Goal: Navigation & Orientation: Find specific page/section

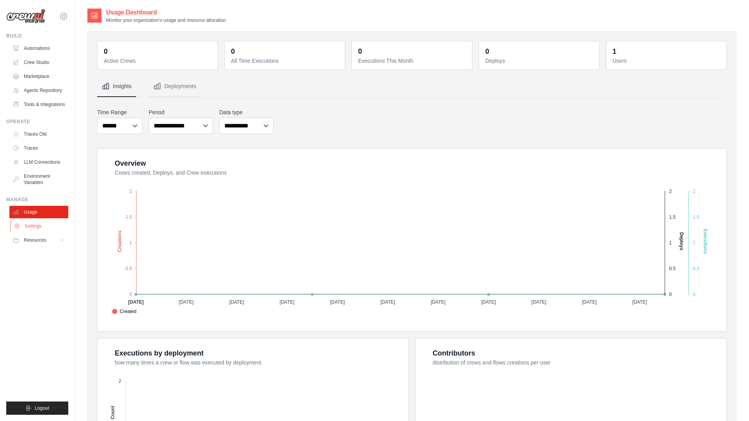
click at [53, 233] on link "Settings" at bounding box center [39, 226] width 59 height 12
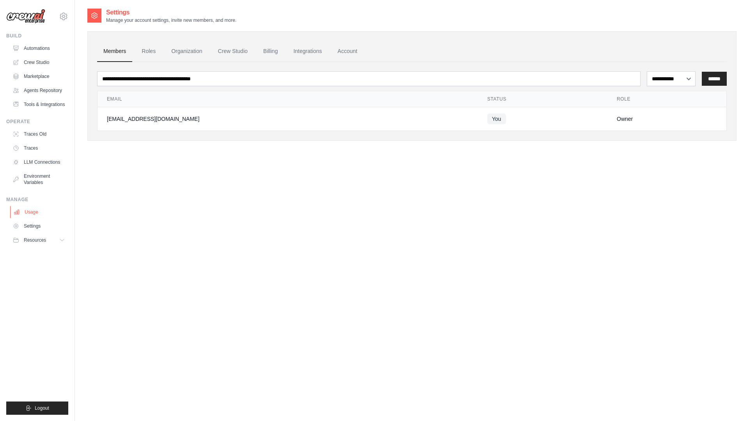
click at [43, 218] on link "Usage" at bounding box center [39, 212] width 59 height 12
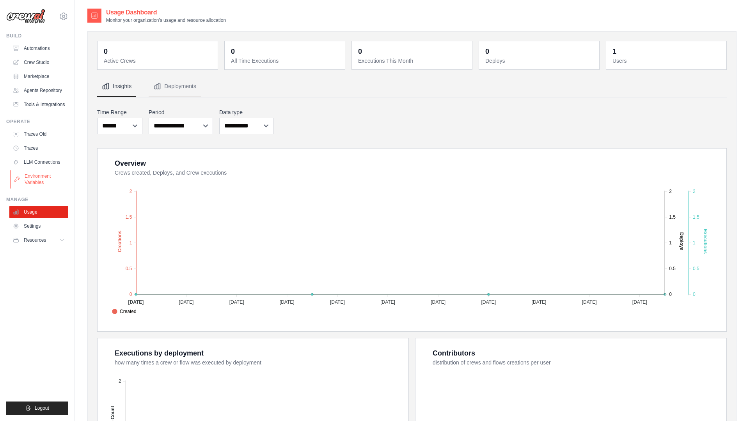
click at [43, 187] on link "Environment Variables" at bounding box center [39, 179] width 59 height 19
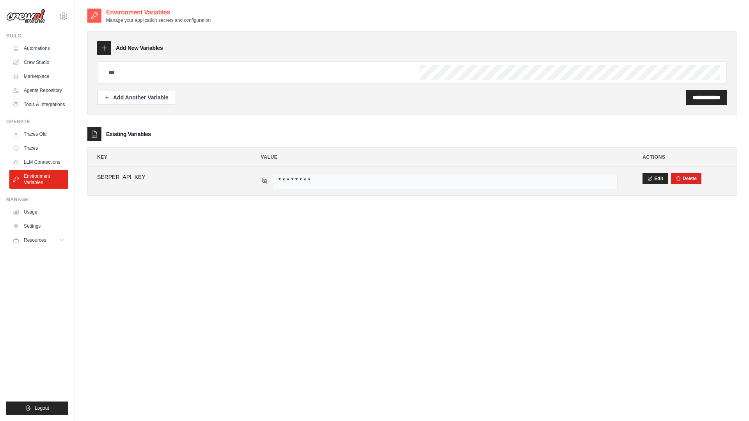
click at [263, 182] on icon at bounding box center [264, 180] width 7 height 7
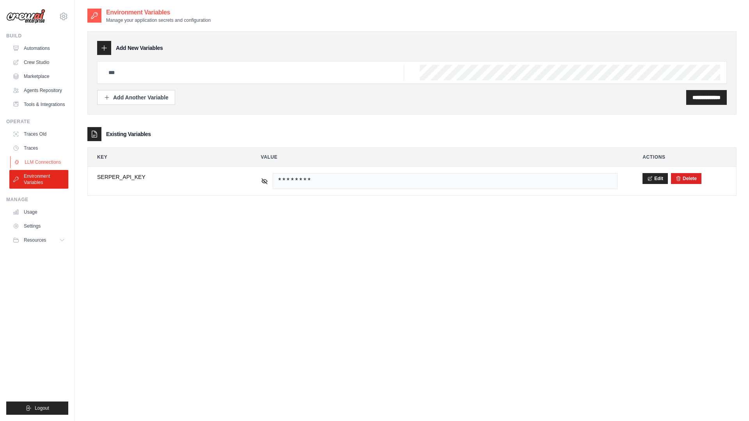
click at [44, 167] on link "LLM Connections" at bounding box center [39, 162] width 59 height 12
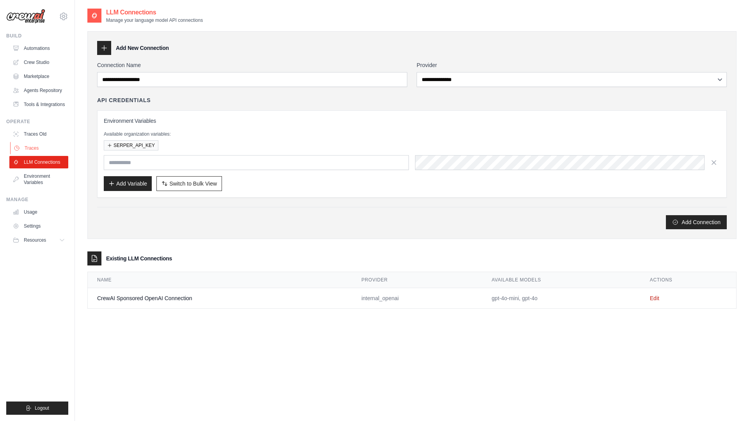
click at [41, 151] on link "Traces" at bounding box center [39, 148] width 59 height 12
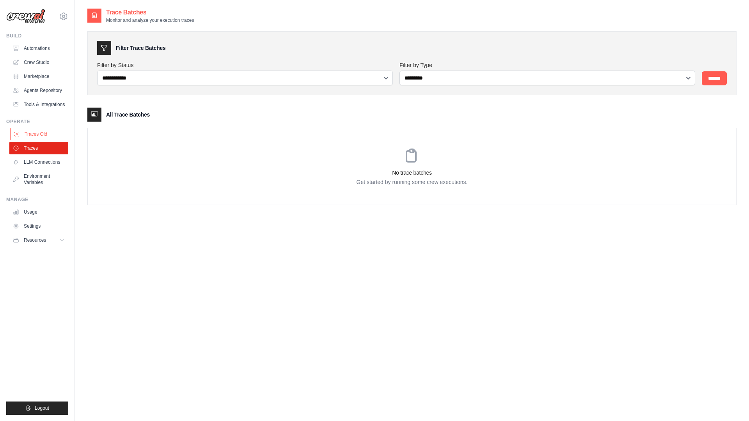
click at [39, 138] on link "Traces Old" at bounding box center [39, 134] width 59 height 12
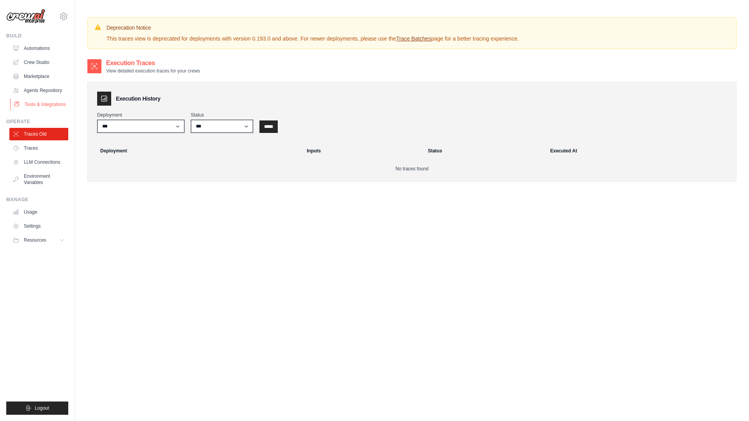
click at [43, 108] on link "Tools & Integrations" at bounding box center [39, 104] width 59 height 12
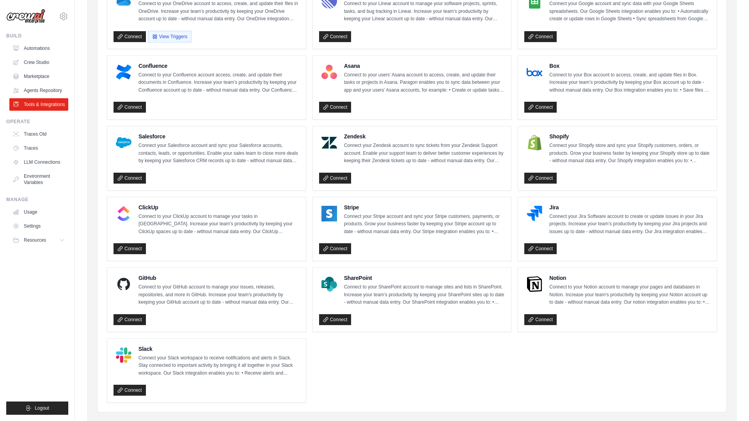
scroll to position [262, 0]
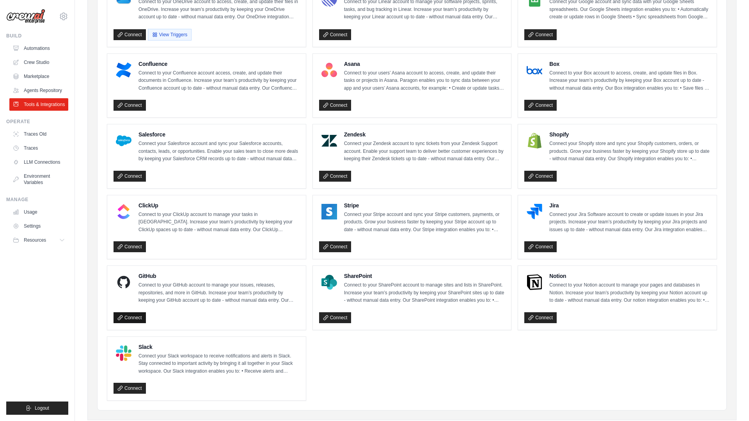
click at [135, 319] on link "Connect" at bounding box center [130, 317] width 32 height 11
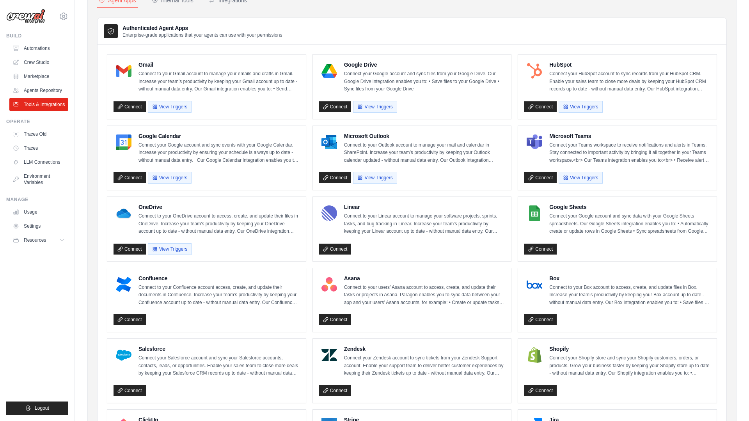
scroll to position [46, 0]
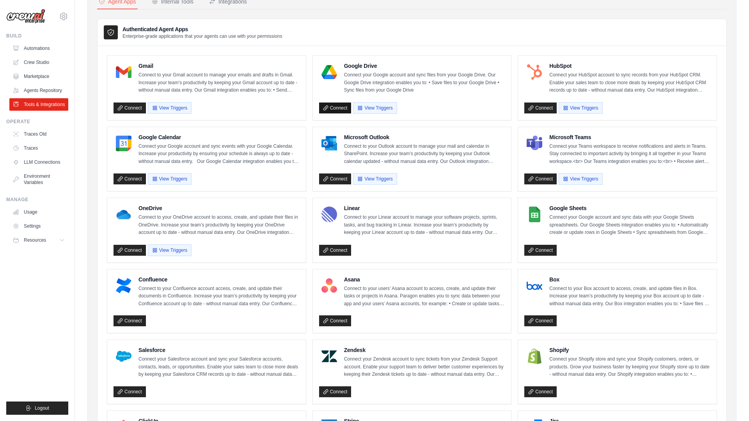
click at [339, 107] on link "Connect" at bounding box center [335, 108] width 32 height 11
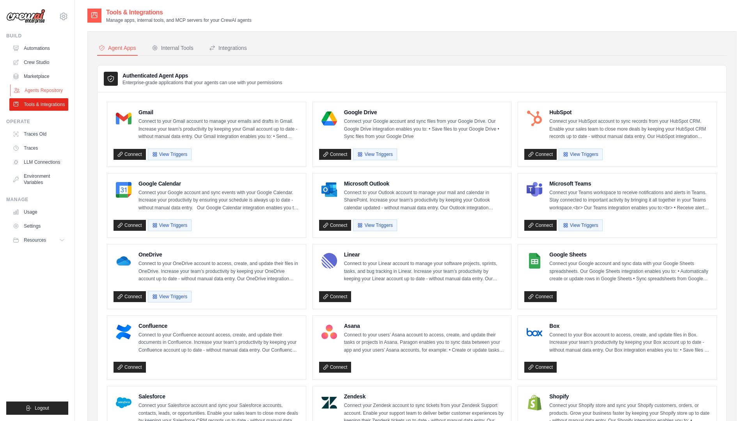
click at [37, 91] on link "Agents Repository" at bounding box center [39, 90] width 59 height 12
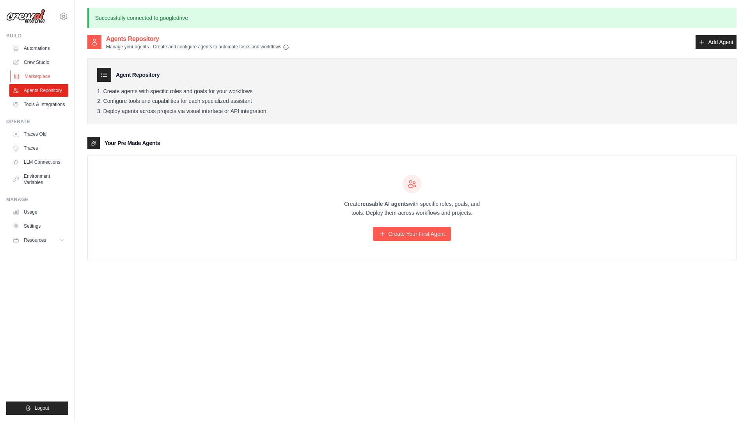
click at [34, 75] on link "Marketplace" at bounding box center [39, 76] width 59 height 12
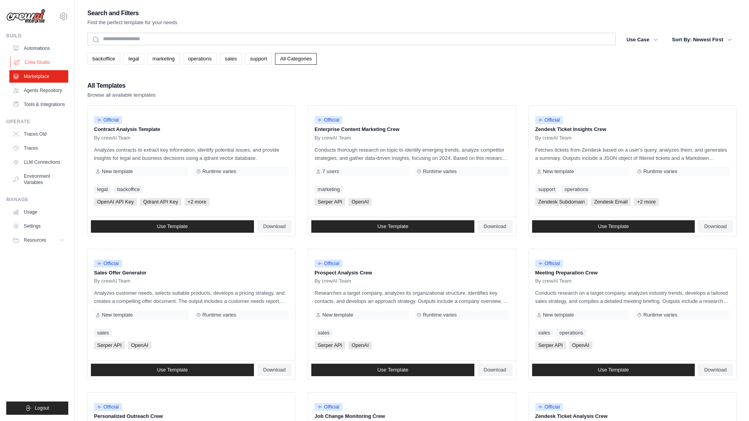
click at [52, 62] on link "Crew Studio" at bounding box center [39, 62] width 59 height 12
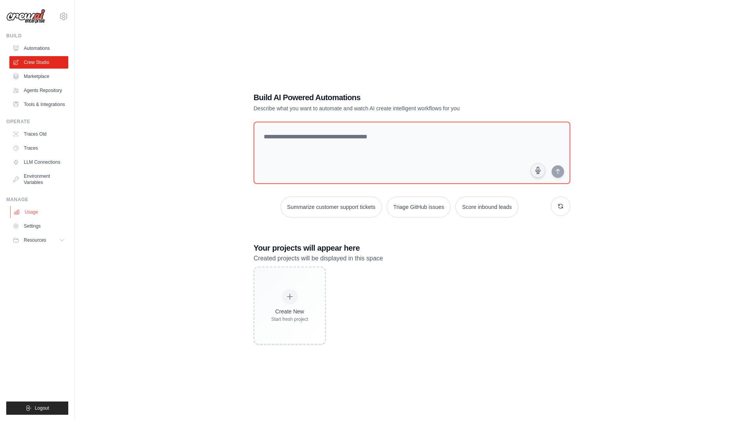
click at [39, 218] on link "Usage" at bounding box center [39, 212] width 59 height 12
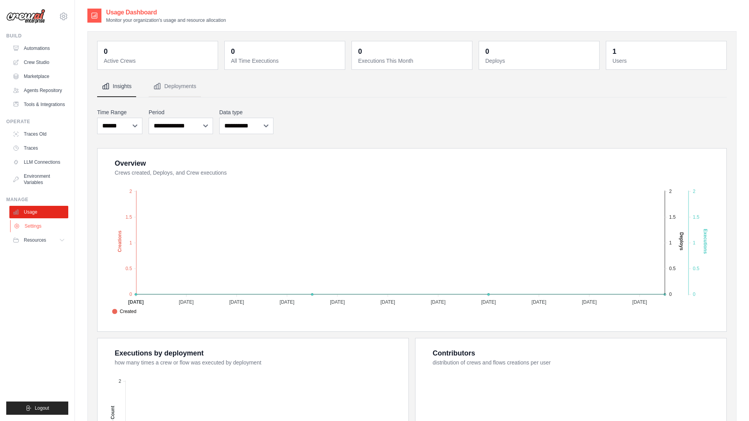
click at [34, 233] on link "Settings" at bounding box center [39, 226] width 59 height 12
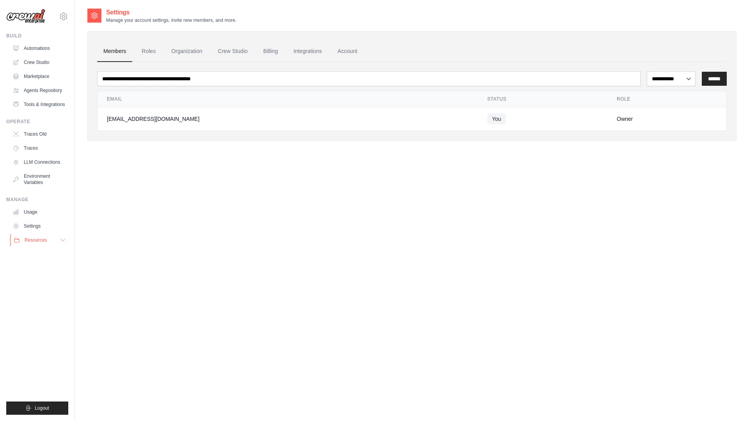
click at [40, 243] on span "Resources" at bounding box center [36, 240] width 22 height 6
click at [34, 140] on link "Traces Old" at bounding box center [39, 134] width 59 height 12
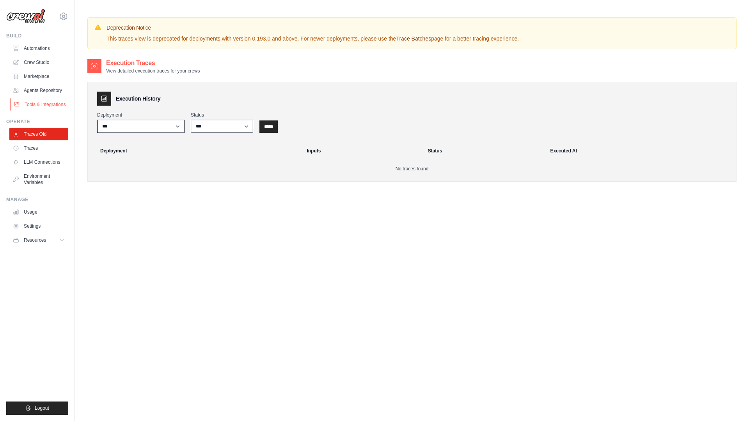
click at [31, 110] on link "Tools & Integrations" at bounding box center [39, 104] width 59 height 12
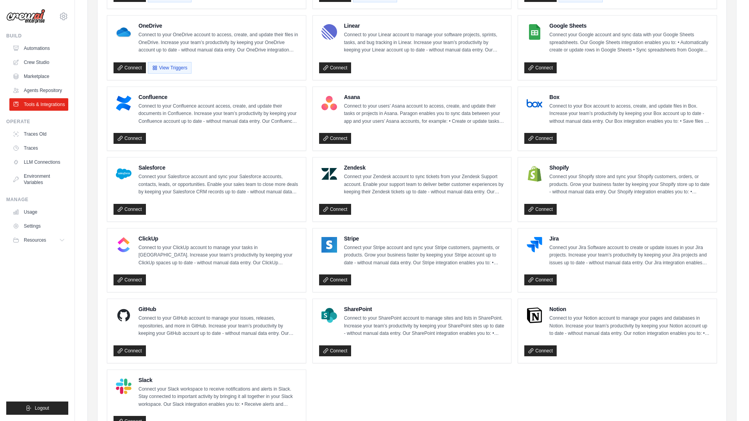
scroll to position [280, 0]
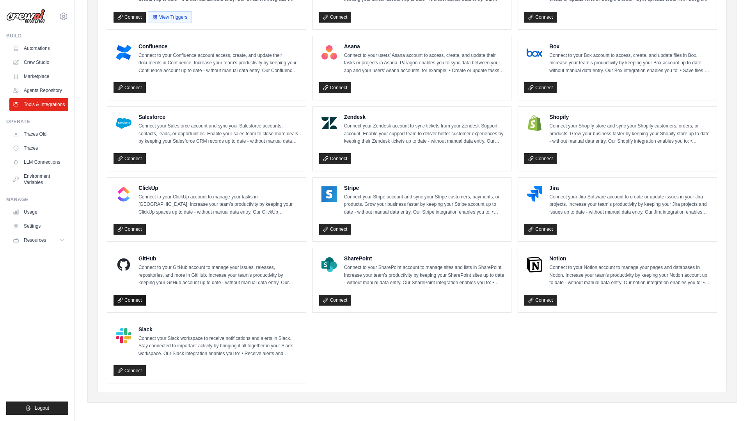
click at [128, 301] on link "Connect" at bounding box center [130, 300] width 32 height 11
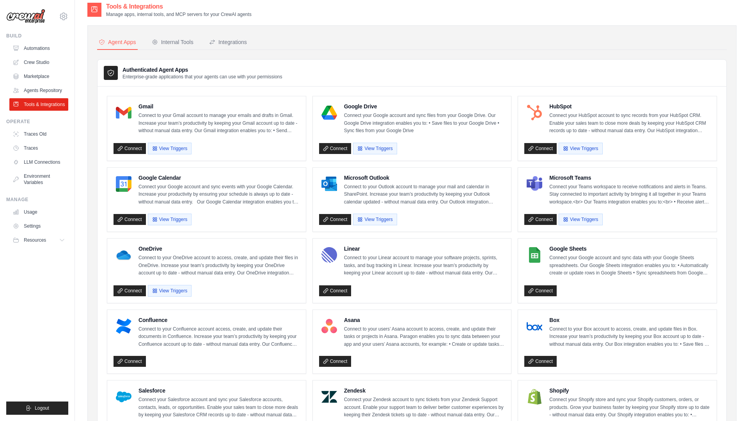
scroll to position [0, 0]
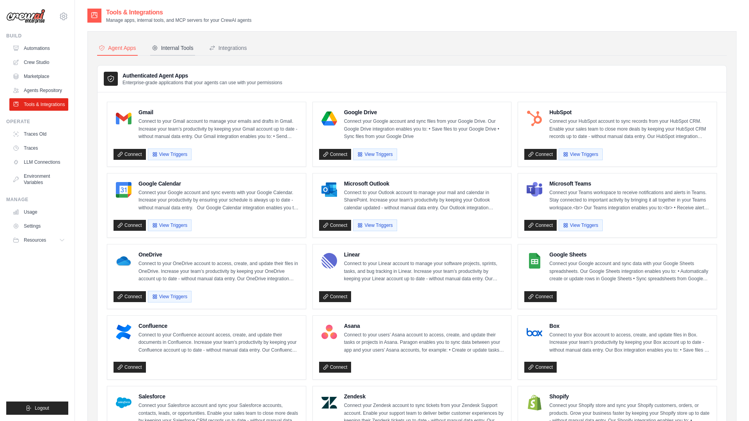
click at [172, 48] on div "Internal Tools" at bounding box center [173, 48] width 42 height 8
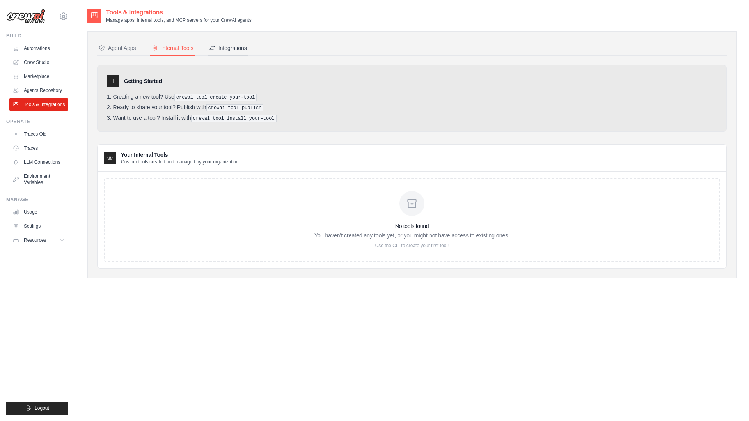
click at [240, 49] on div "Integrations" at bounding box center [228, 48] width 38 height 8
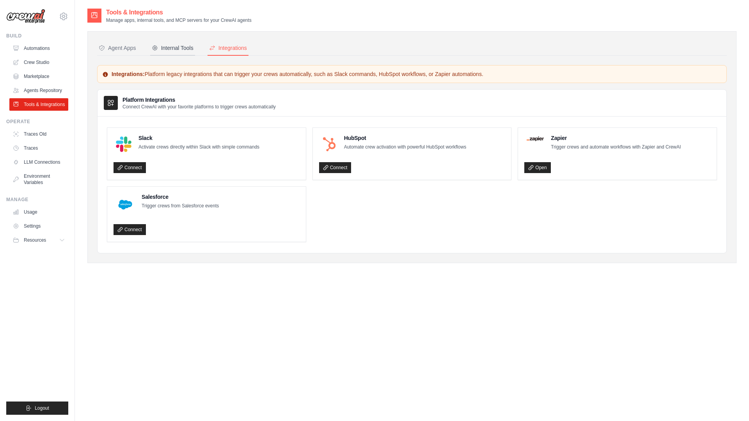
click at [178, 52] on button "Internal Tools" at bounding box center [172, 48] width 45 height 15
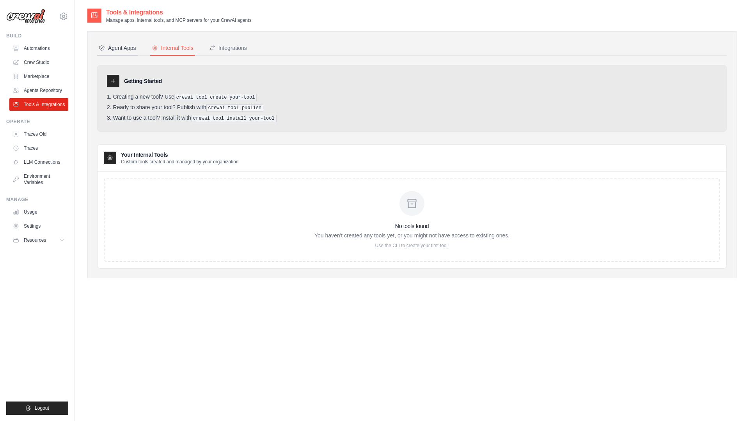
click at [131, 48] on div "Agent Apps" at bounding box center [117, 48] width 37 height 8
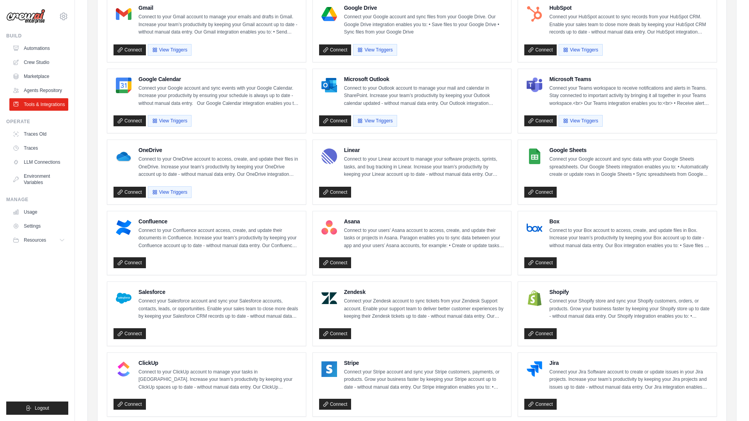
scroll to position [105, 0]
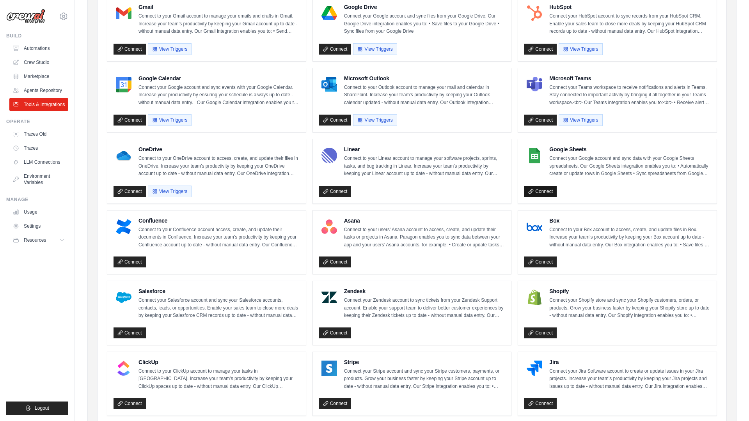
click at [548, 193] on link "Connect" at bounding box center [540, 191] width 32 height 11
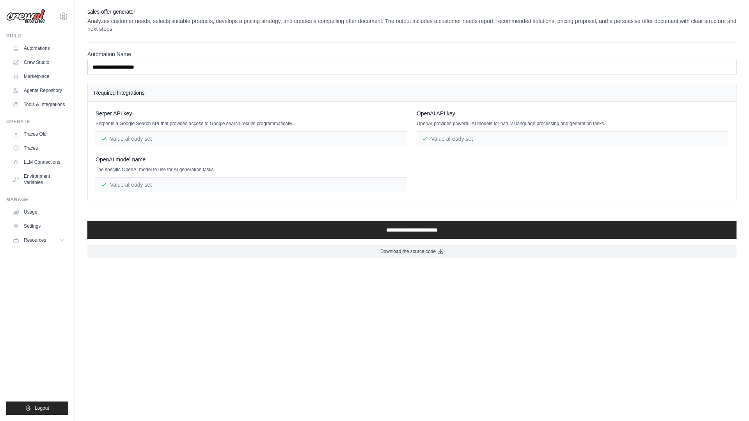
click at [31, 15] on img at bounding box center [25, 16] width 39 height 15
click at [28, 22] on img at bounding box center [25, 16] width 39 height 15
click at [28, 20] on img at bounding box center [25, 16] width 39 height 15
